Goal: Information Seeking & Learning: Learn about a topic

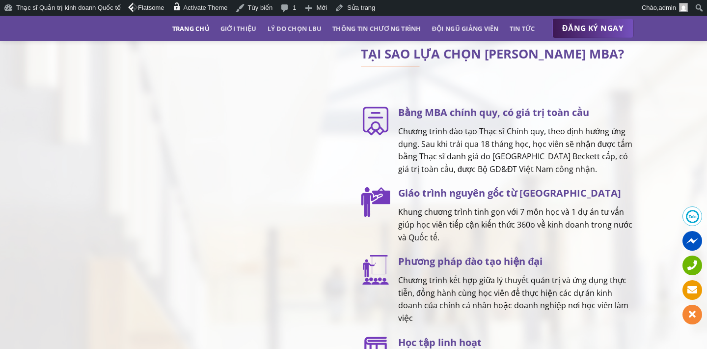
scroll to position [1250, 0]
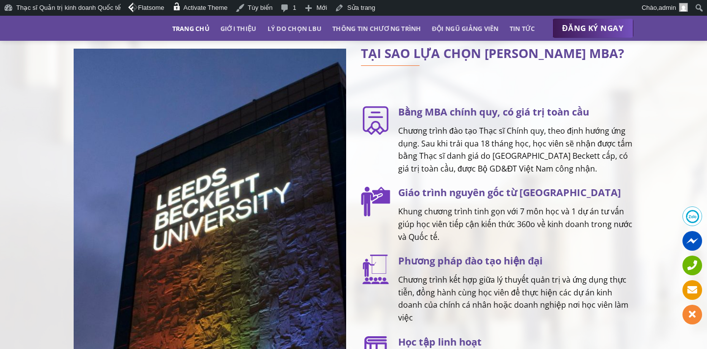
drag, startPoint x: 594, startPoint y: 177, endPoint x: 398, endPoint y: 137, distance: 199.8
click at [398, 137] on p "Chương trình đào tạo Thạc sĩ Chính quy, theo định hướng ứng dụng. Sau khi trải …" at bounding box center [515, 150] width 235 height 50
copy p "Chương trình đào tạo Thạc sĩ Chính quy, theo định hướng ứng dụng. Sau khi trải …"
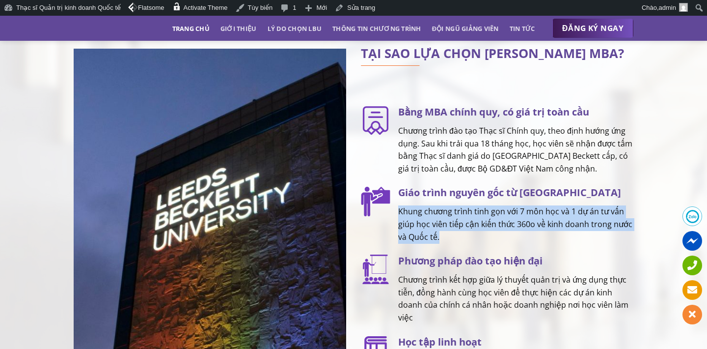
drag, startPoint x: 398, startPoint y: 218, endPoint x: 447, endPoint y: 242, distance: 54.7
click at [447, 242] on p "Khung chương trình tinh gọn với 7 môn học và 1 dự án tư vấn giúp học viên tiếp …" at bounding box center [515, 224] width 235 height 38
copy p "Khung chương trình tinh gọn với 7 môn học và 1 dự án tư vấn giúp học viên tiếp …"
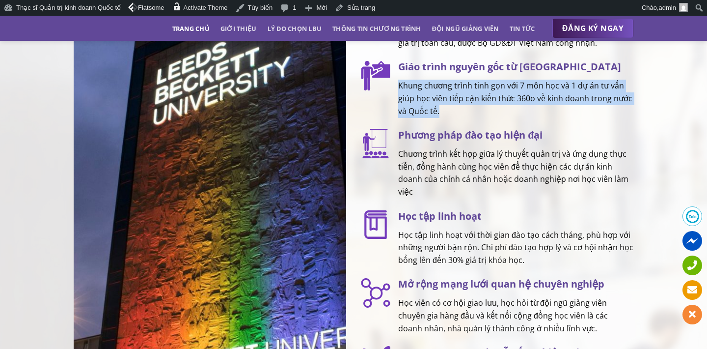
scroll to position [1380, 0]
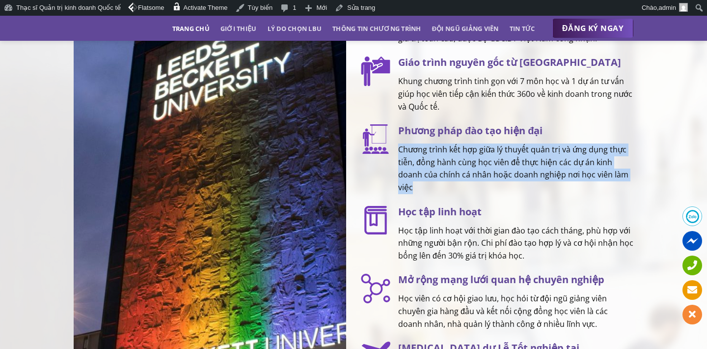
drag, startPoint x: 399, startPoint y: 157, endPoint x: 426, endPoint y: 193, distance: 45.3
click at [426, 193] on p "Chương trình kết hợp giữa lý thuyết quản trị và ứng dụng thực tiễn, đồng hành c…" at bounding box center [515, 168] width 235 height 50
copy p "Chương trình kết hợp giữa lý thuyết quản trị và ứng dụng thực tiễn, đồng hành c…"
